Goal: Navigation & Orientation: Find specific page/section

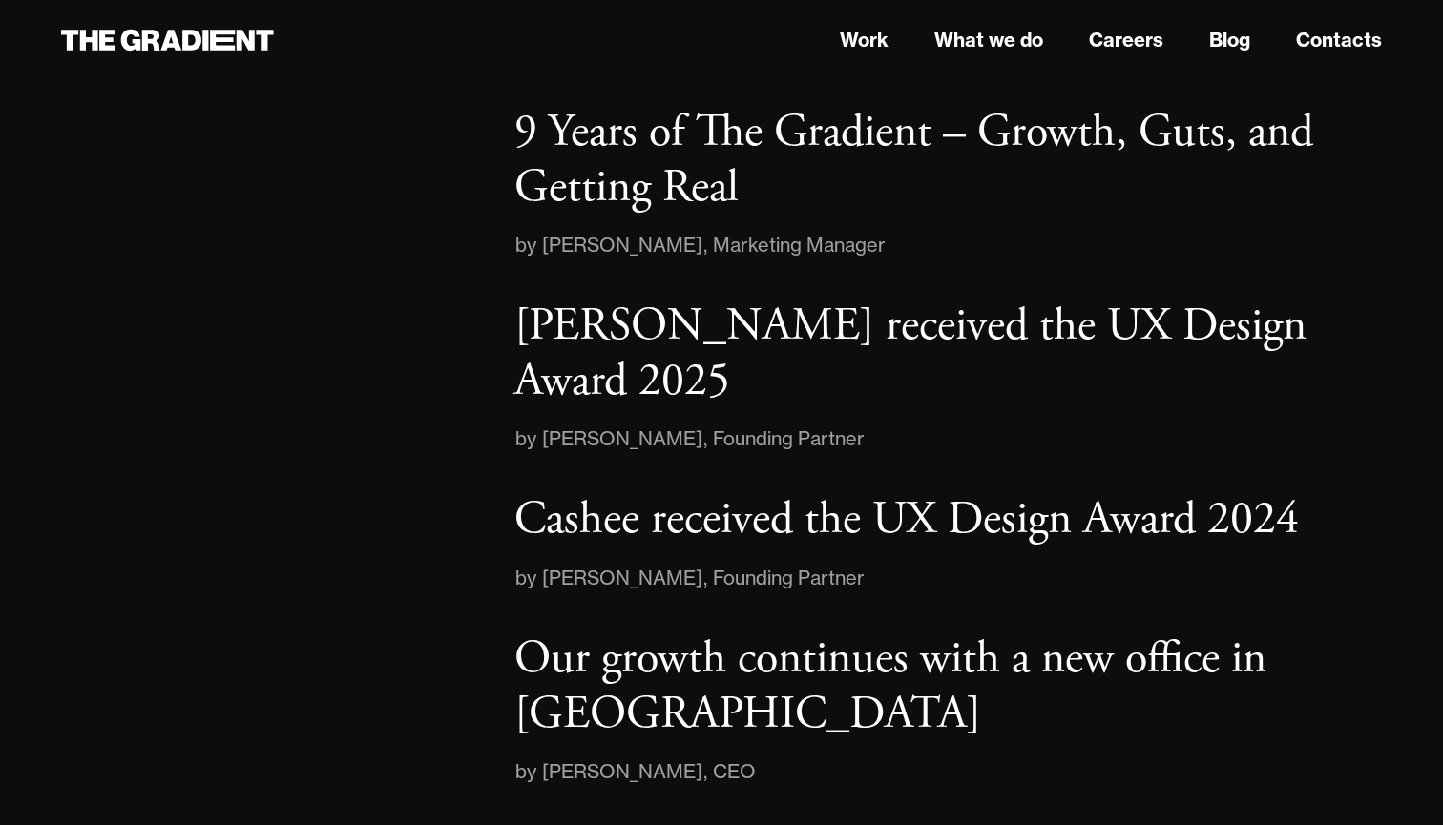
scroll to position [3003, 0]
click at [970, 42] on link "What we do" at bounding box center [988, 40] width 109 height 29
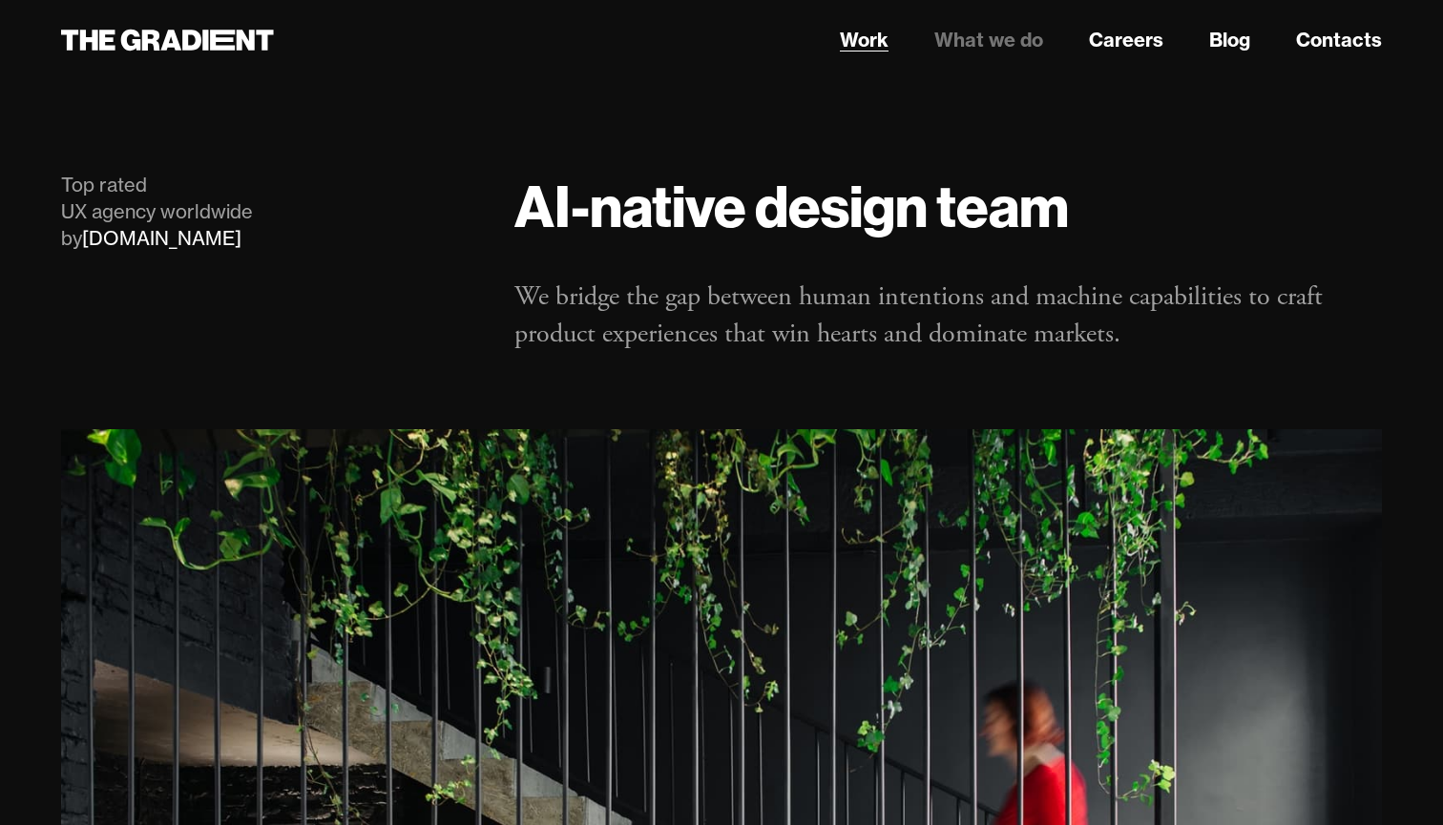
click at [869, 44] on link "Work" at bounding box center [864, 40] width 49 height 29
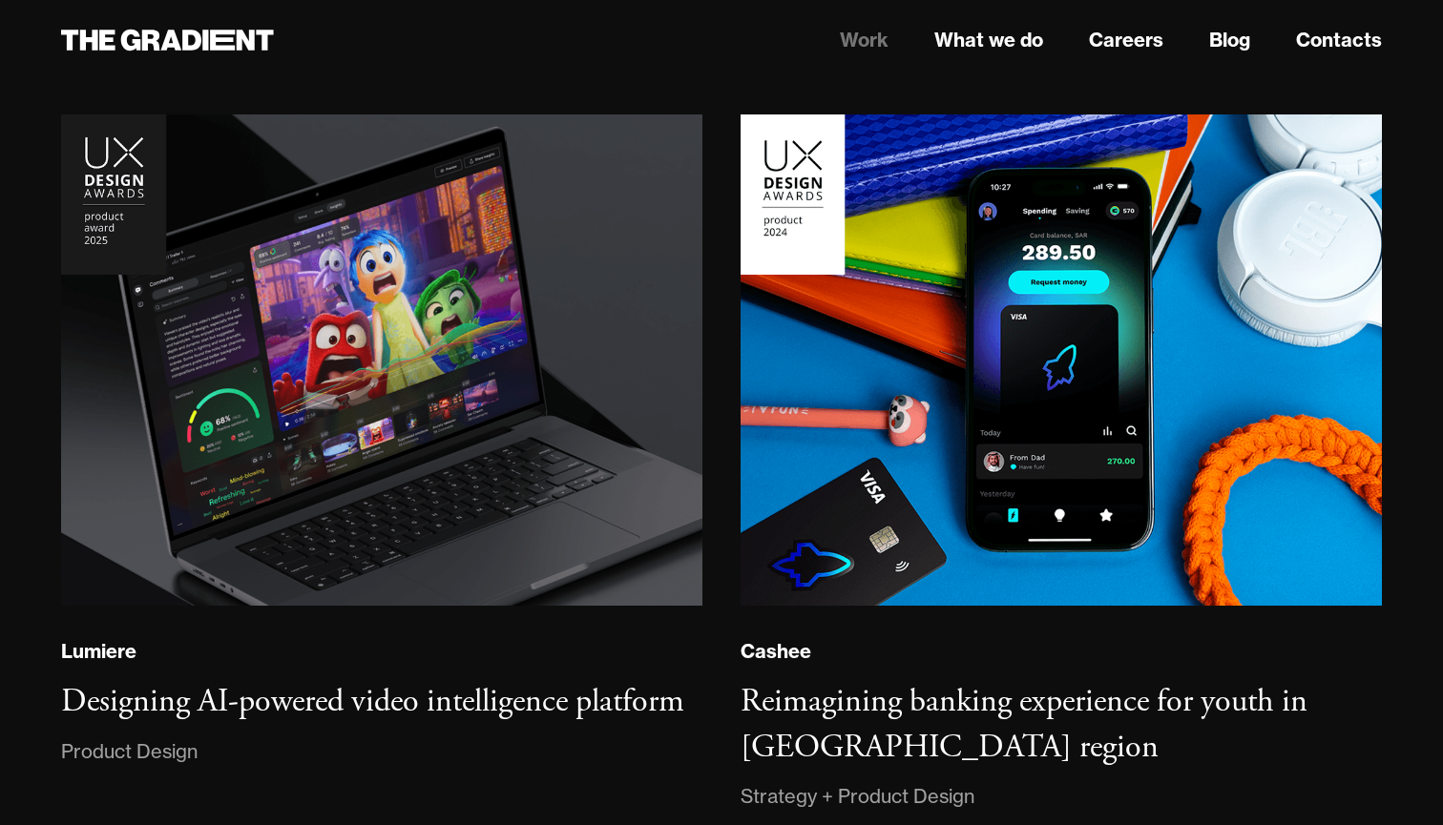
scroll to position [297, 0]
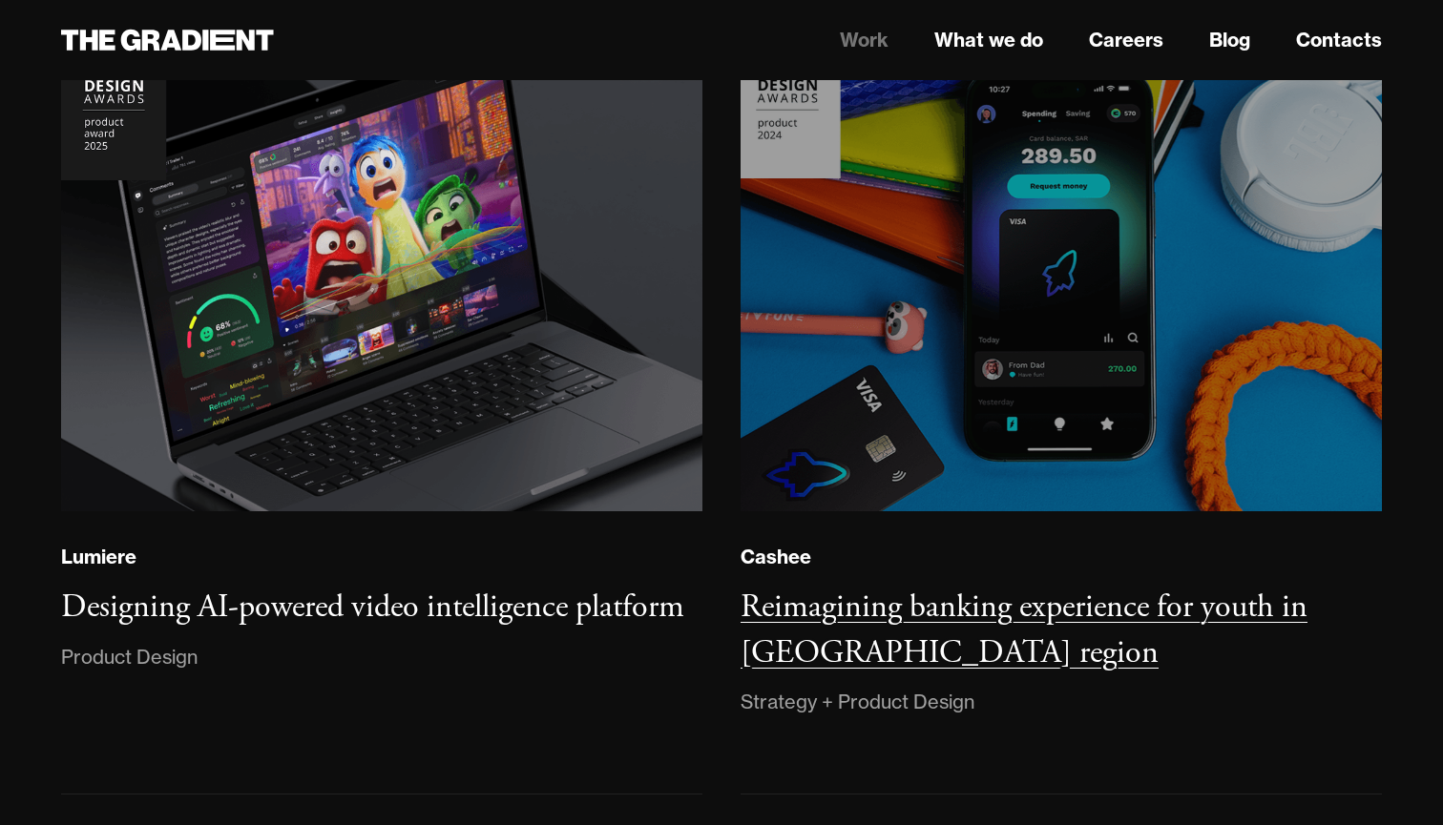
click at [1001, 403] on img at bounding box center [1061, 266] width 654 height 502
